Goal: Task Accomplishment & Management: Manage account settings

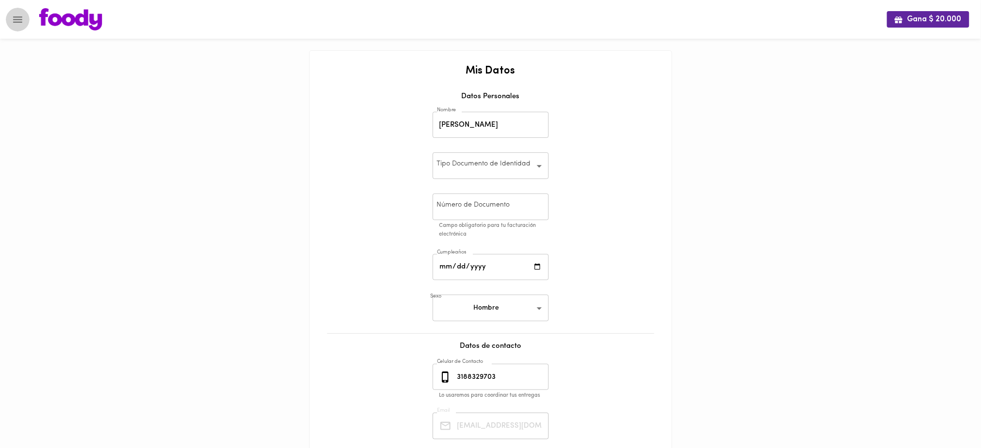
click at [19, 21] on icon "Menu" at bounding box center [18, 20] width 12 height 12
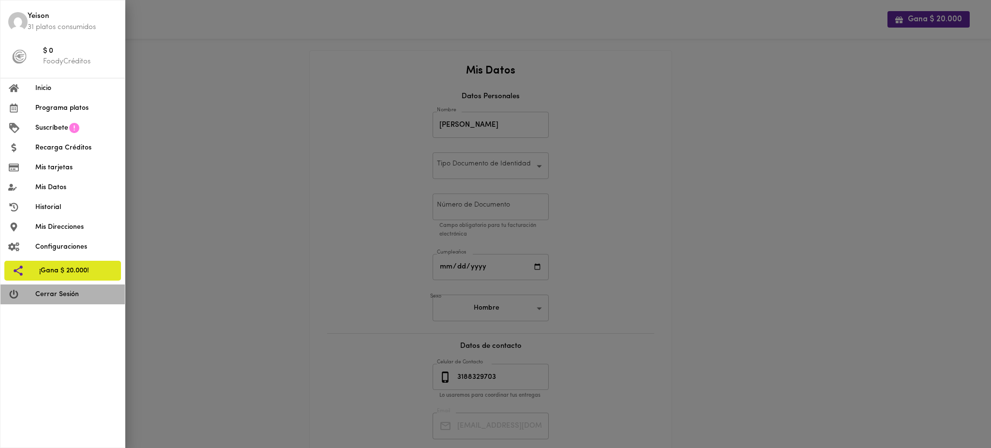
click at [64, 287] on li "Cerrar Sesión" at bounding box center [62, 295] width 124 height 20
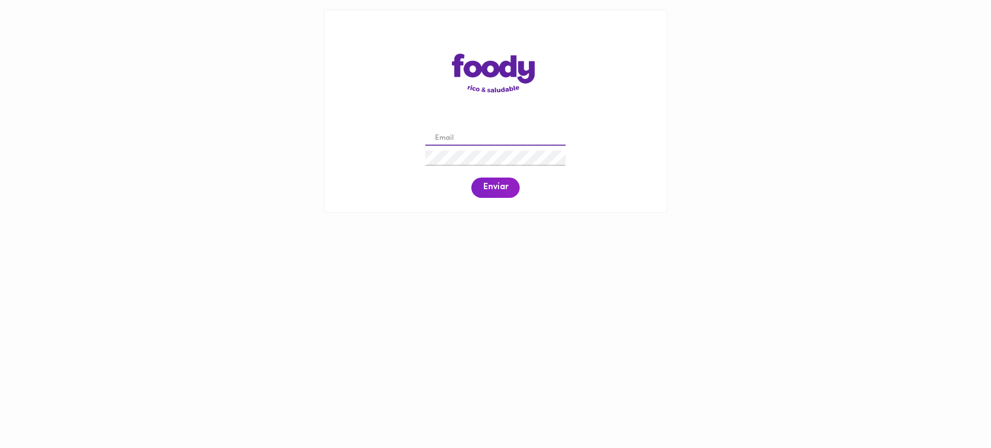
click at [508, 140] on input "email" at bounding box center [495, 138] width 140 height 15
paste input "cristanchoisabella@gmail.com"
click at [454, 136] on input "cristanchoisabella@gmail.com" at bounding box center [495, 138] width 140 height 15
type input "cristanchoisabella@gmail.com"
click at [485, 185] on span "Enviar" at bounding box center [495, 187] width 25 height 11
